Goal: Transaction & Acquisition: Purchase product/service

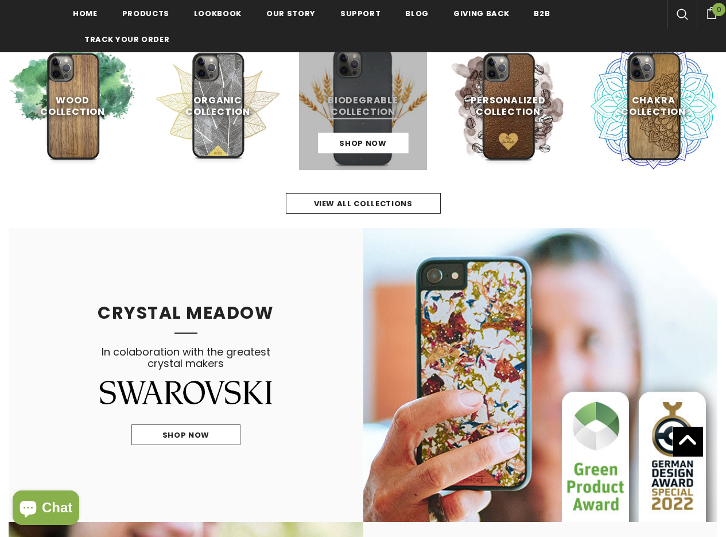
scroll to position [405, 0]
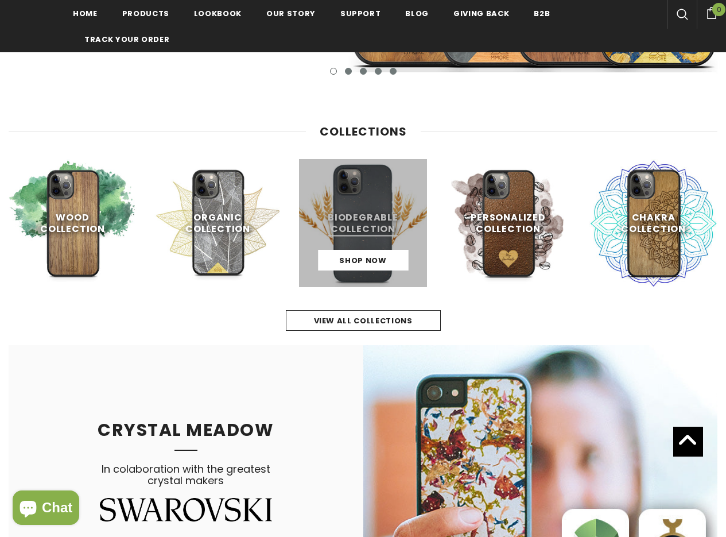
click at [354, 245] on link at bounding box center [363, 223] width 128 height 128
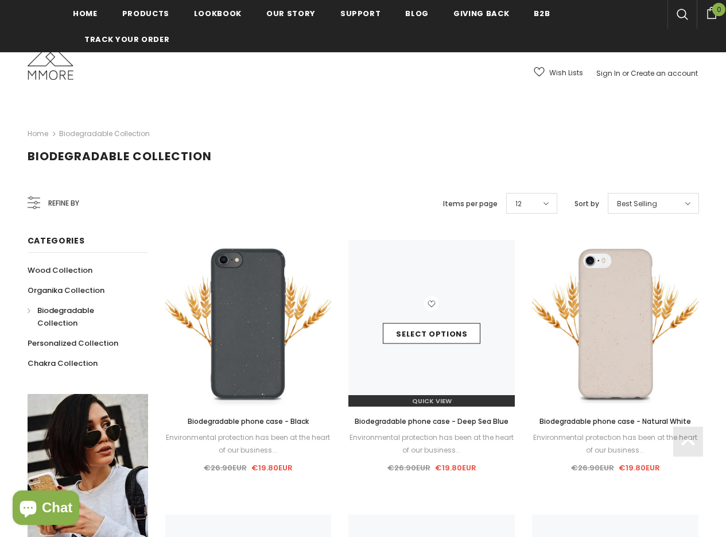
scroll to position [230, 0]
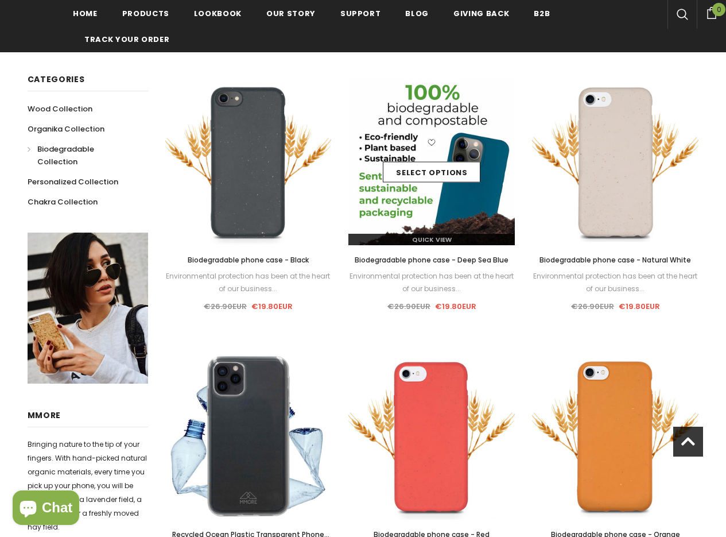
click at [429, 191] on img at bounding box center [431, 162] width 166 height 166
